Goal: Task Accomplishment & Management: Complete application form

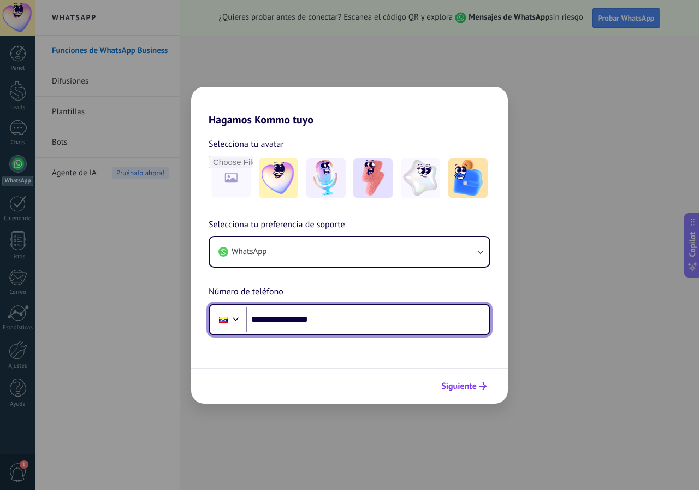
type input "**********"
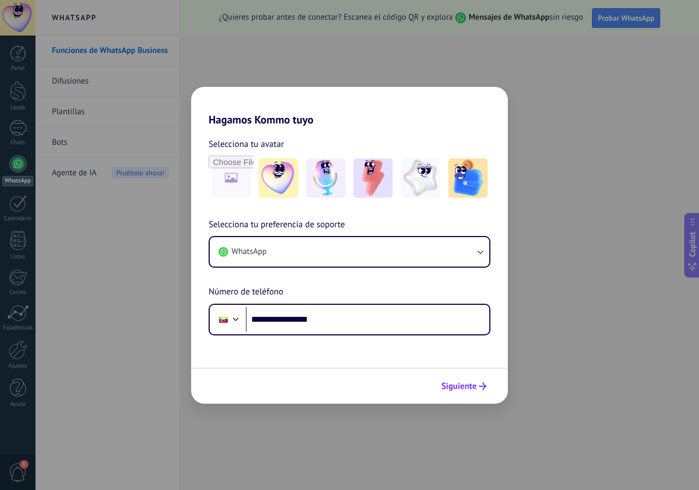
click at [465, 387] on span "Siguiente" at bounding box center [458, 386] width 35 height 8
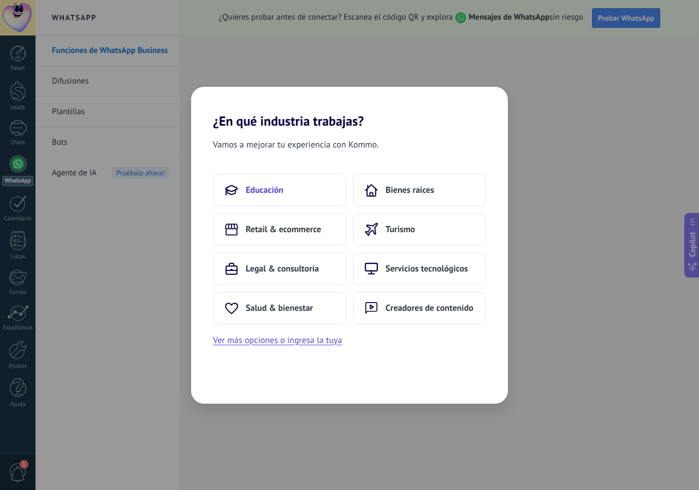
click at [256, 192] on span "Educación" at bounding box center [265, 190] width 38 height 11
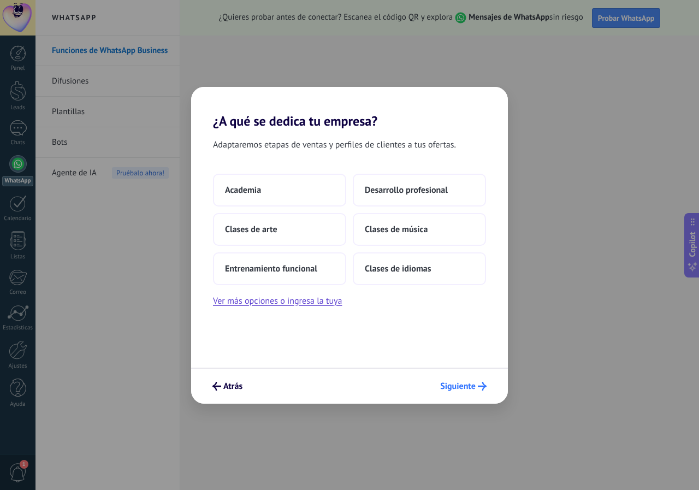
click at [451, 387] on span "Siguiente" at bounding box center [457, 386] width 35 height 8
click at [234, 193] on span "Academia" at bounding box center [243, 190] width 36 height 11
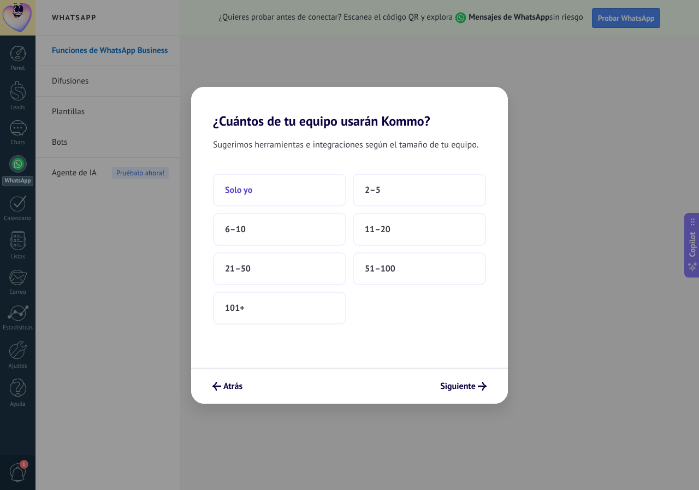
click at [257, 195] on button "Solo yo" at bounding box center [279, 190] width 133 height 33
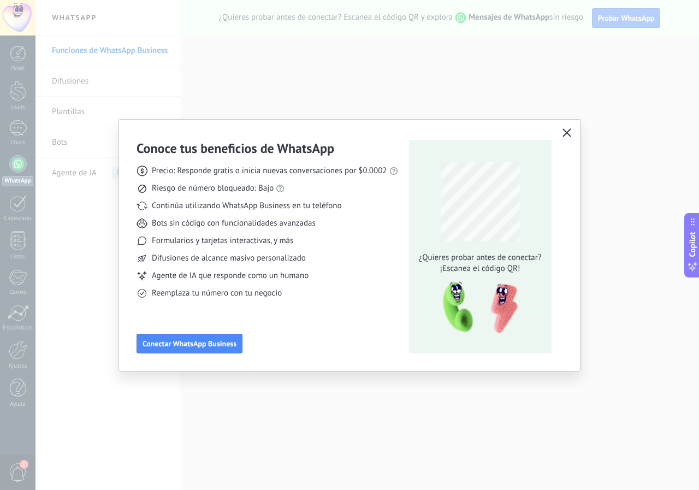
click at [570, 130] on icon "button" at bounding box center [566, 132] width 9 height 9
